Goal: Complete application form

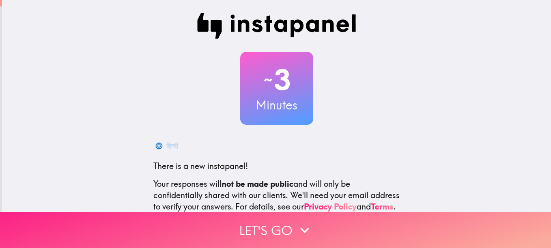
click at [310, 221] on icon "button" at bounding box center [305, 230] width 18 height 18
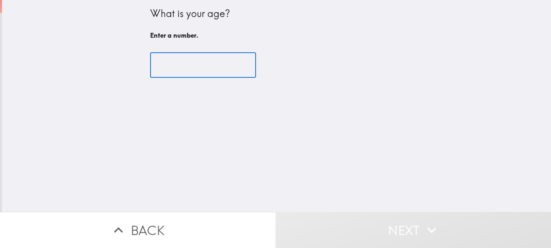
click at [216, 65] on input "number" at bounding box center [203, 65] width 106 height 25
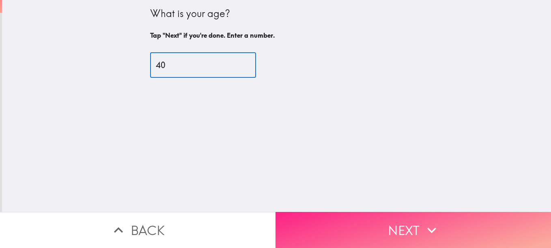
type input "40"
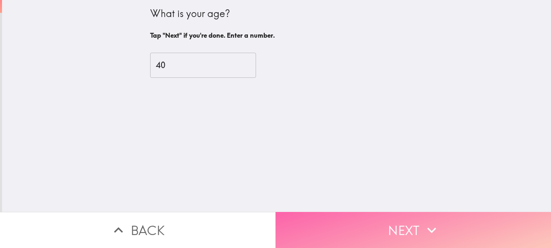
click at [410, 228] on button "Next" at bounding box center [412, 230] width 275 height 36
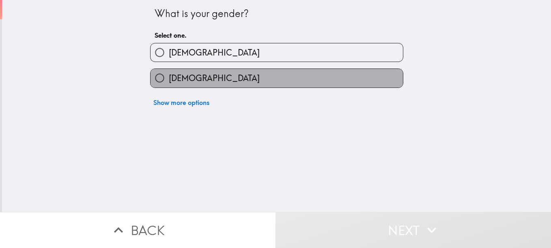
click at [216, 79] on label "[DEMOGRAPHIC_DATA]" at bounding box center [276, 78] width 252 height 18
click at [169, 79] on input "[DEMOGRAPHIC_DATA]" at bounding box center [159, 78] width 18 height 18
radio input "true"
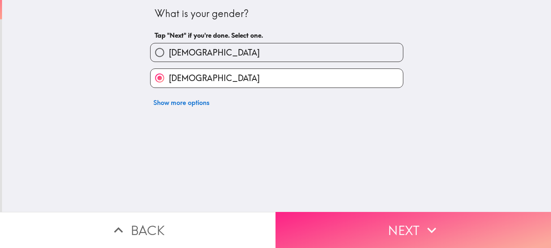
click at [373, 237] on button "Next" at bounding box center [412, 230] width 275 height 36
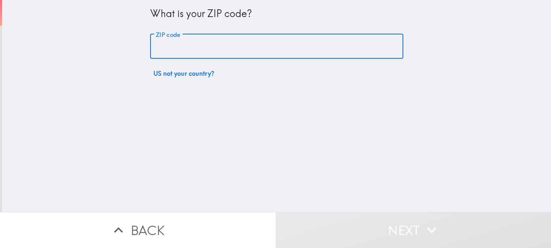
click at [171, 47] on input "ZIP code" at bounding box center [276, 46] width 253 height 25
type input "21224"
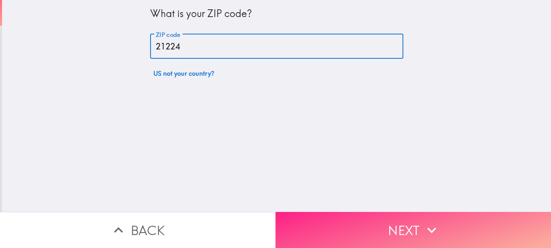
click at [354, 223] on button "Next" at bounding box center [412, 230] width 275 height 36
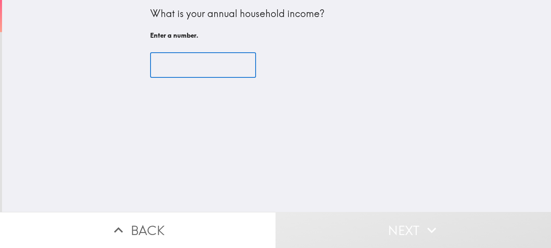
click at [204, 71] on input "number" at bounding box center [203, 65] width 106 height 25
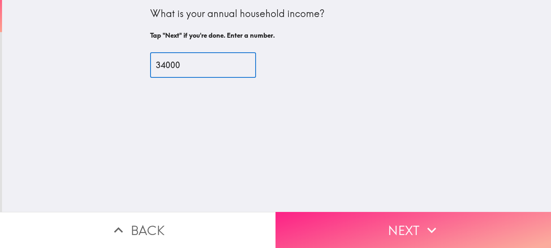
type input "34000"
click at [373, 228] on button "Next" at bounding box center [412, 230] width 275 height 36
